Goal: Navigation & Orientation: Find specific page/section

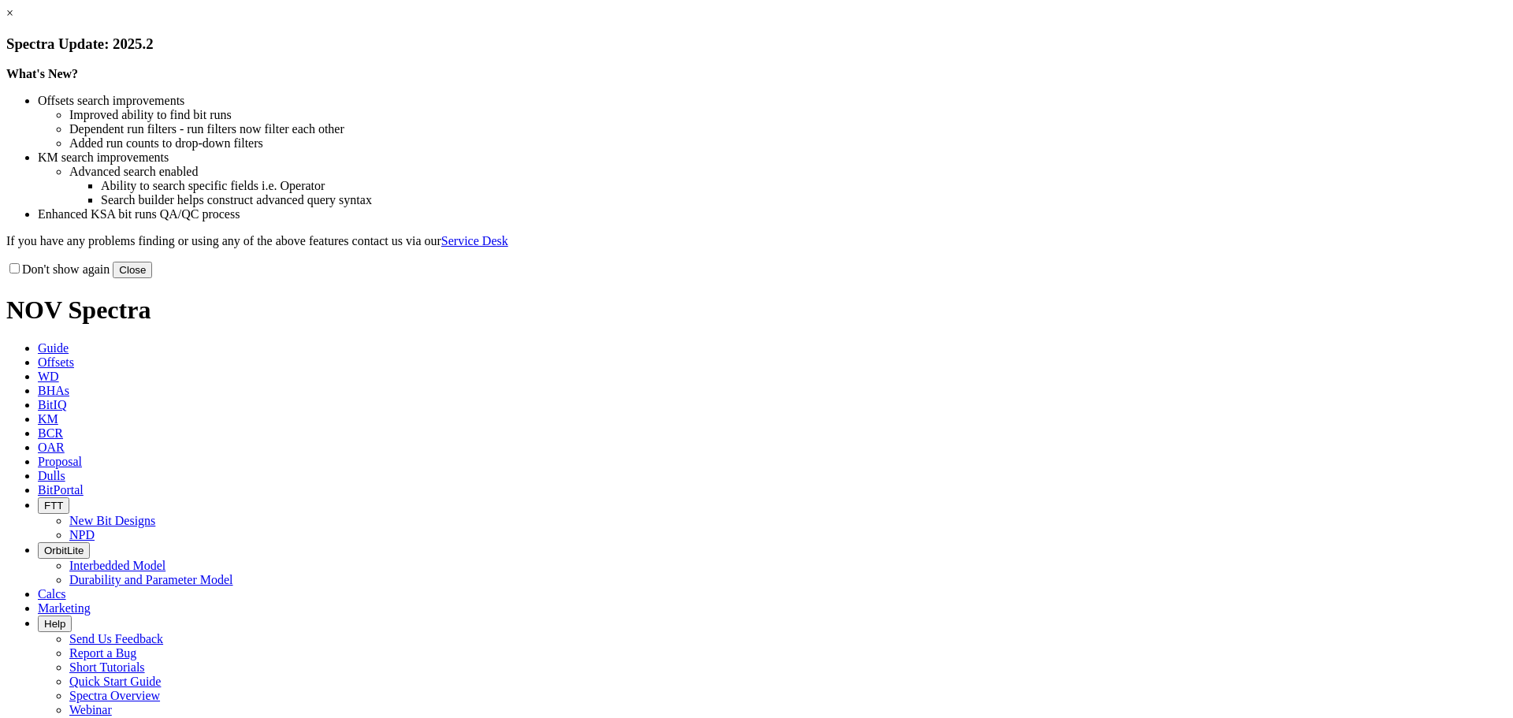
click at [152, 278] on button "Close" at bounding box center [132, 270] width 39 height 17
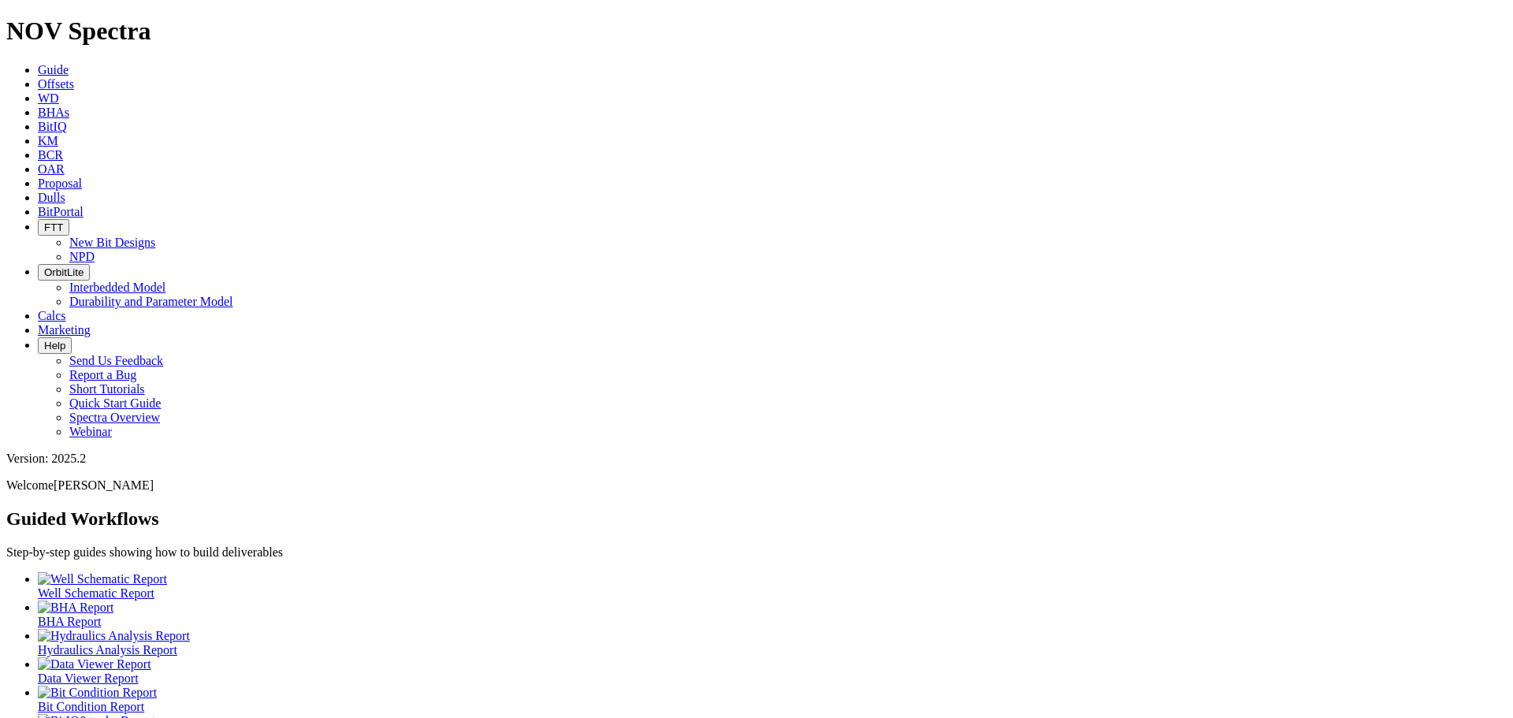
click at [84, 205] on span "BitPortal" at bounding box center [61, 211] width 46 height 13
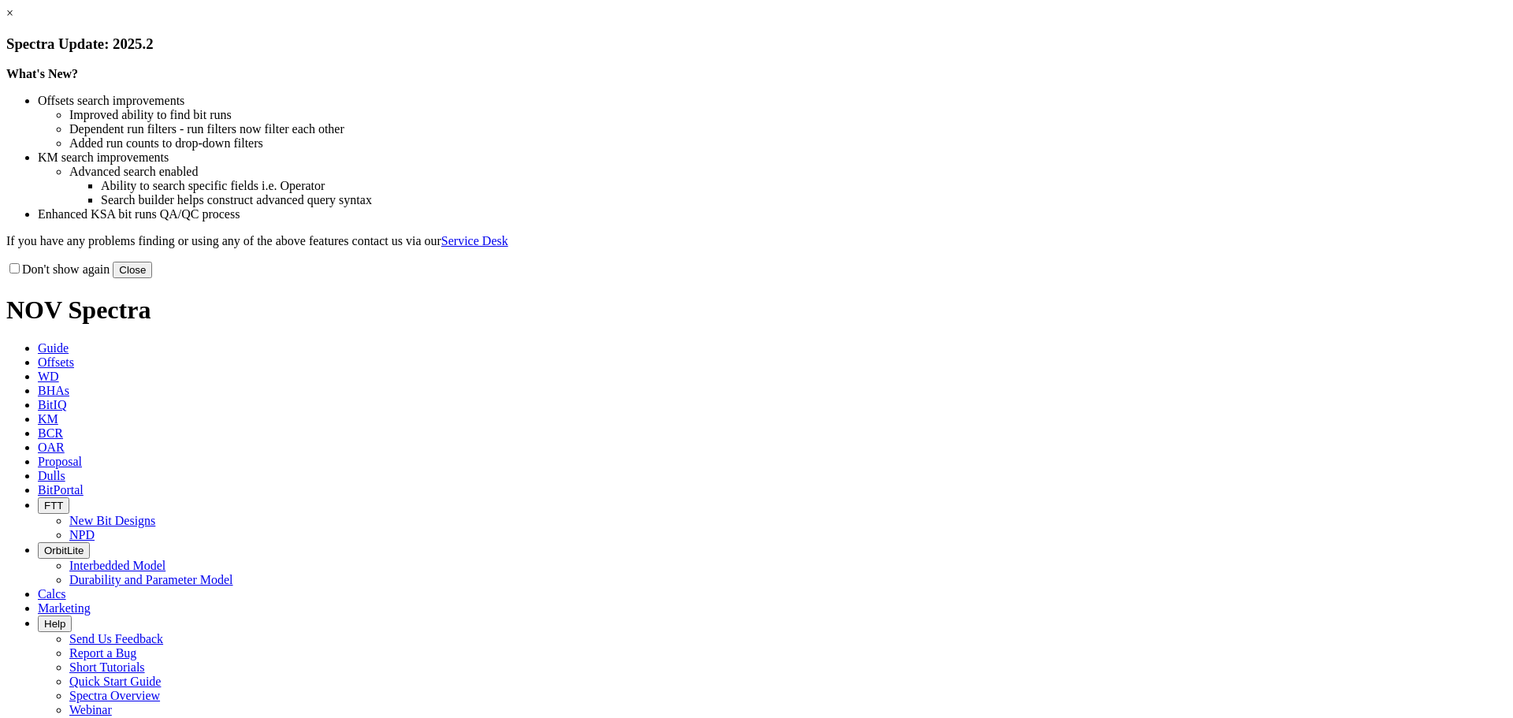
click at [152, 278] on button "Close" at bounding box center [132, 270] width 39 height 17
click at [13, 20] on link "×" at bounding box center [9, 12] width 7 height 13
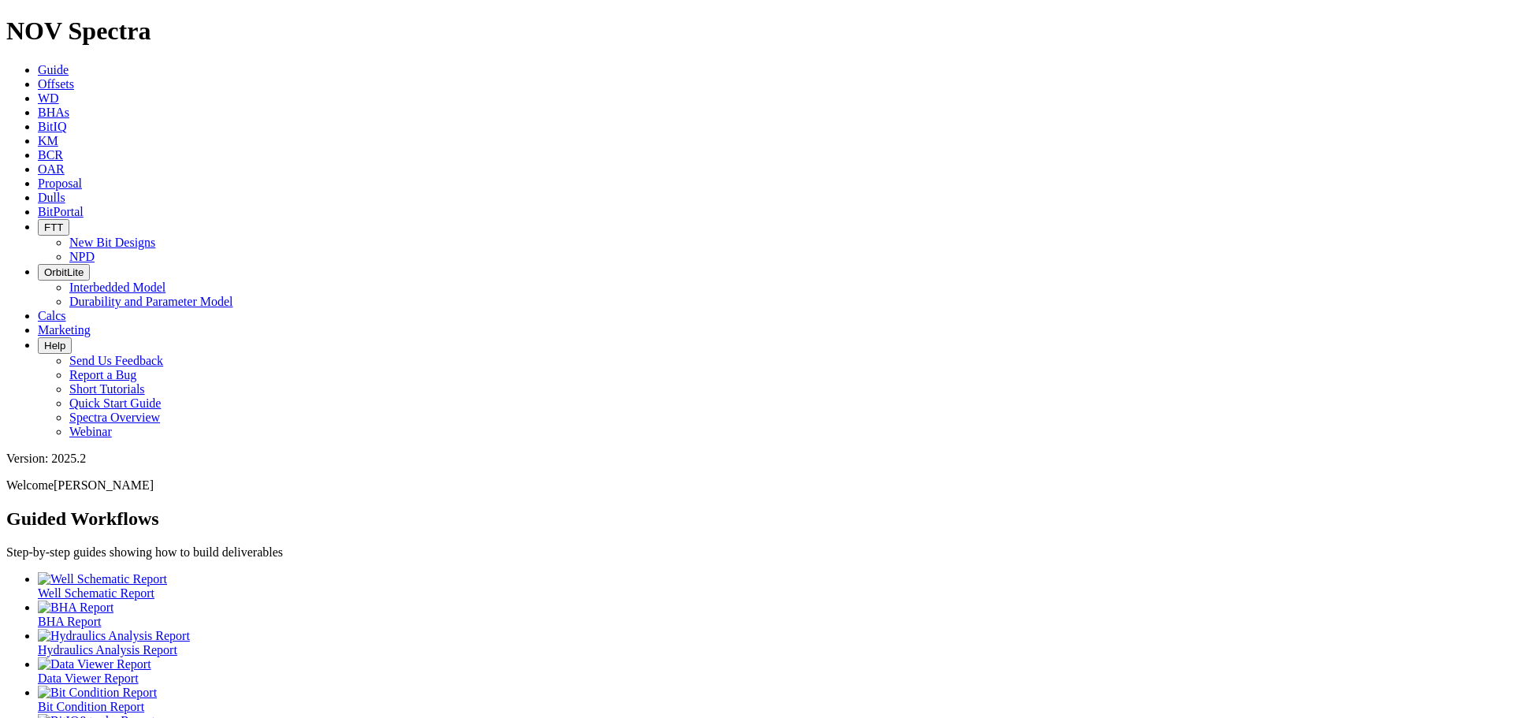
click at [38, 205] on icon at bounding box center [38, 211] width 0 height 13
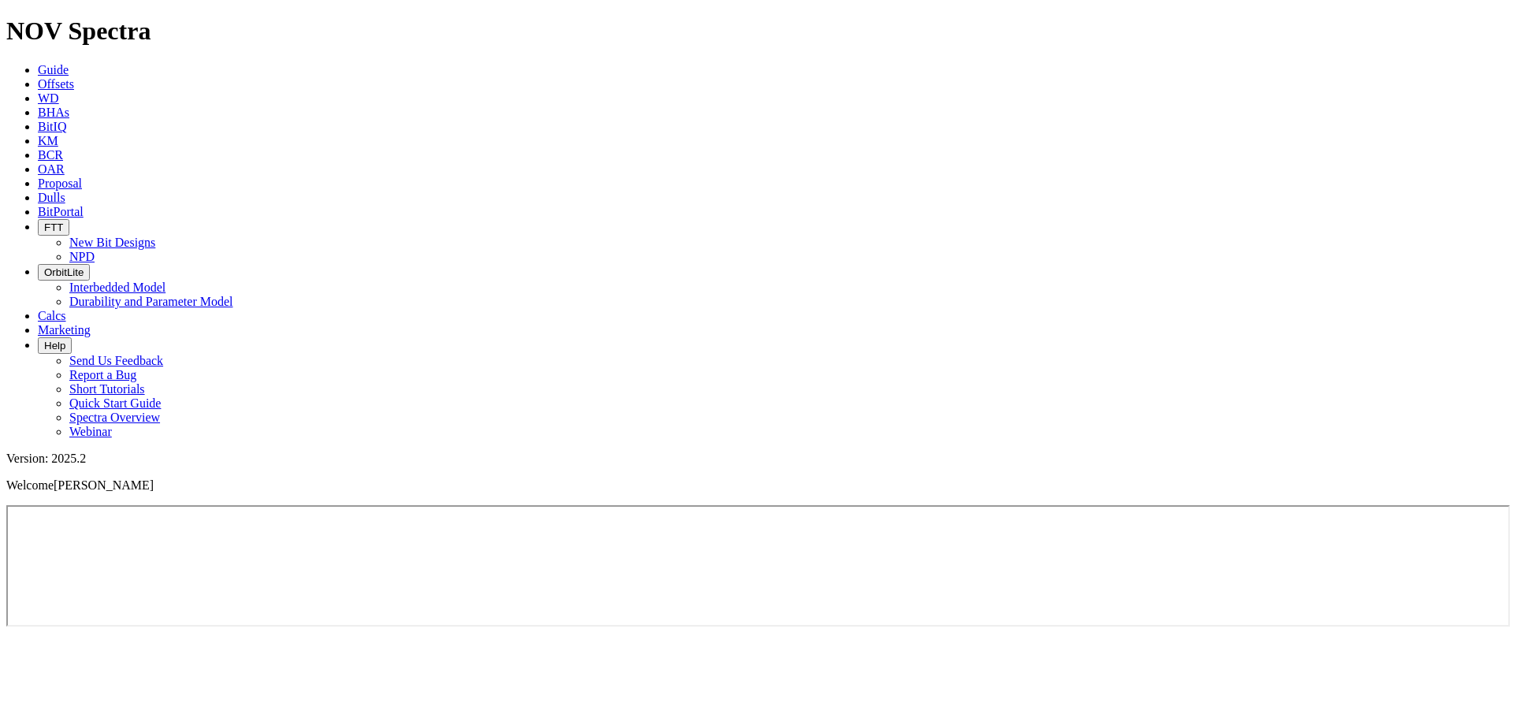
click at [69, 63] on link "Guide" at bounding box center [53, 69] width 31 height 13
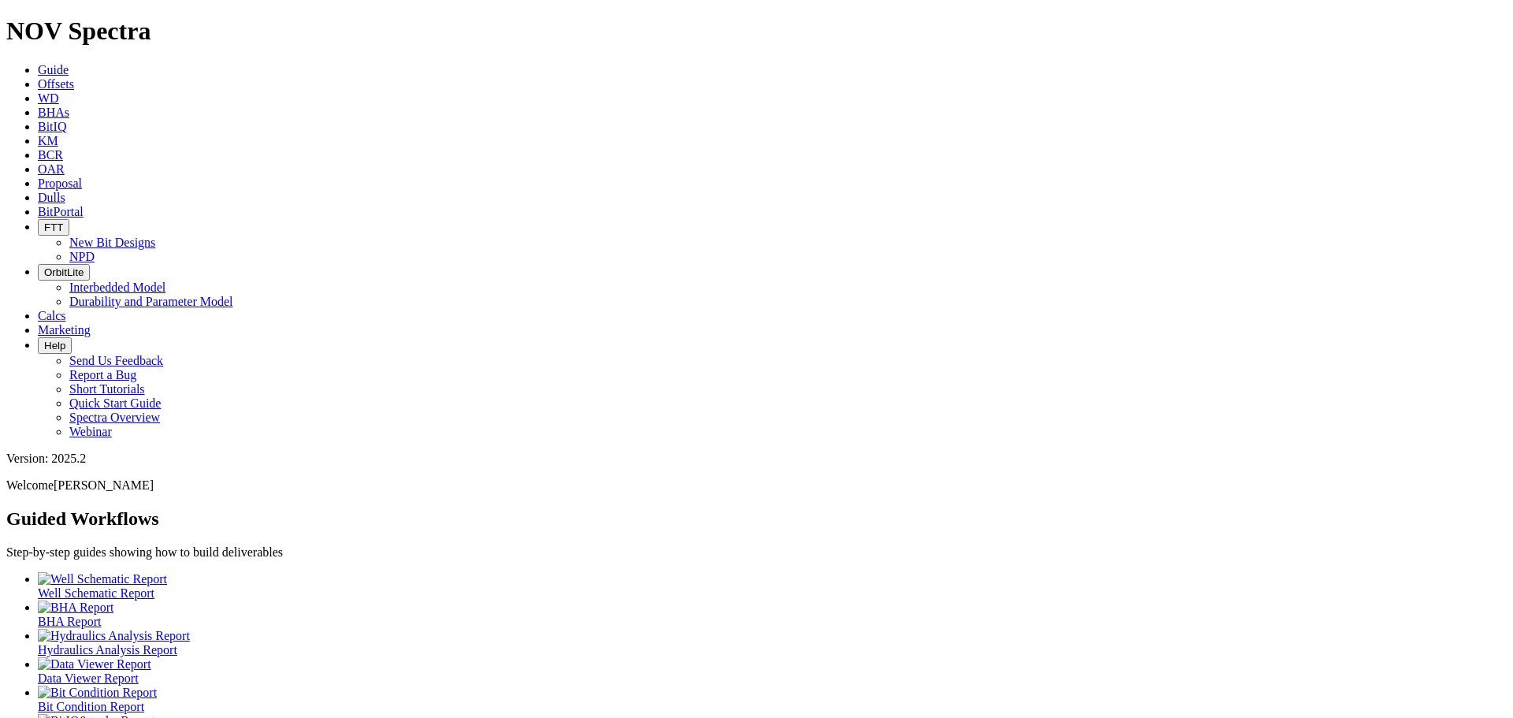
click at [658, 572] on ul "Well Schematic Report BHA Report Hydraulics Analysis Report Data Viewer Report …" at bounding box center [756, 671] width 1500 height 199
